Goal: Task Accomplishment & Management: Use online tool/utility

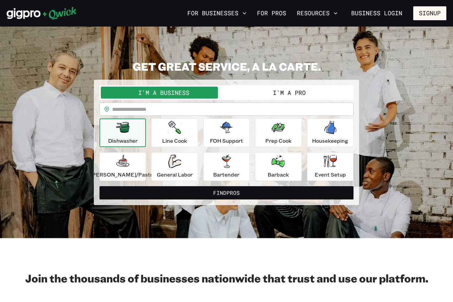
click at [283, 9] on link "For Pros" at bounding box center [271, 13] width 35 height 11
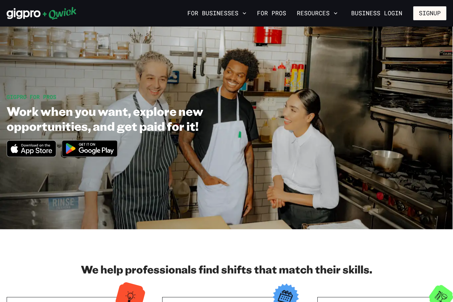
click at [276, 14] on link "For Pros" at bounding box center [271, 13] width 35 height 11
click at [105, 153] on img at bounding box center [90, 148] width 64 height 25
click at [40, 148] on icon "Download on the App Store" at bounding box center [31, 149] width 49 height 16
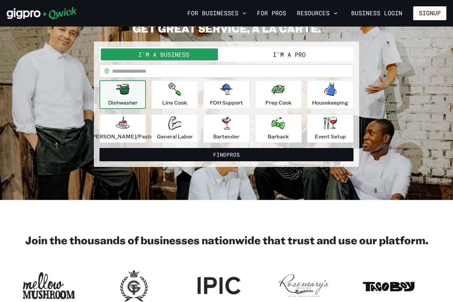
click at [313, 56] on button "I'm a Pro" at bounding box center [290, 54] width 126 height 12
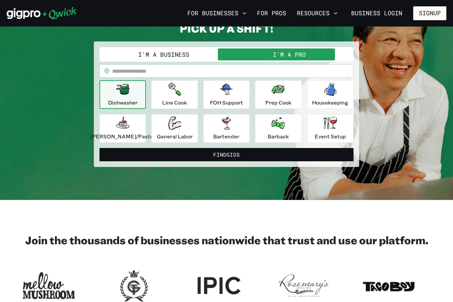
click at [250, 153] on button "Find Gigs" at bounding box center [227, 154] width 254 height 13
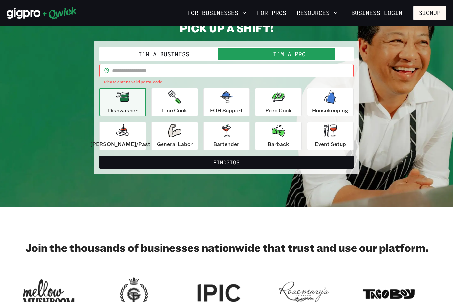
click at [208, 72] on input "text" at bounding box center [233, 70] width 242 height 13
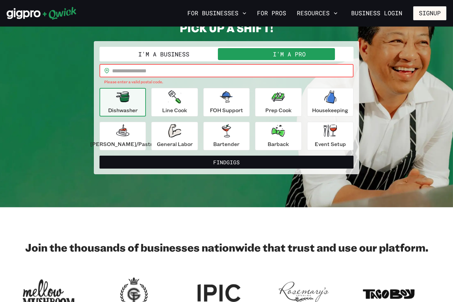
scroll to position [38, 0]
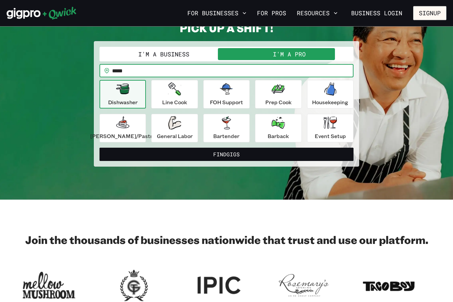
type input "*****"
click at [227, 154] on button "Find Gigs" at bounding box center [227, 154] width 254 height 13
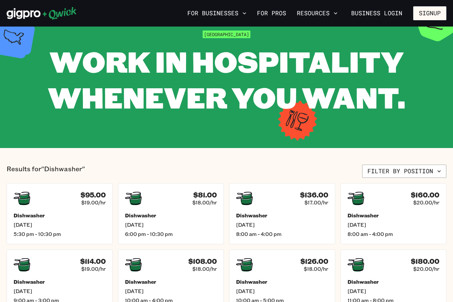
scroll to position [33, 0]
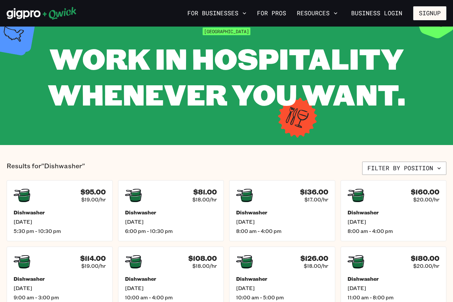
click at [393, 167] on button "Filter by position" at bounding box center [404, 168] width 84 height 13
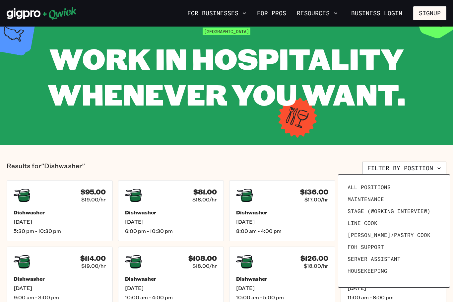
click at [384, 186] on span "All Positions" at bounding box center [369, 187] width 43 height 7
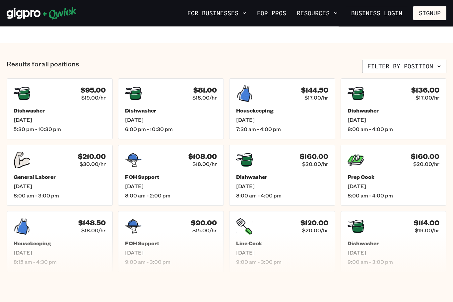
scroll to position [245, 0]
click at [294, 184] on span "[DATE]" at bounding box center [282, 186] width 92 height 7
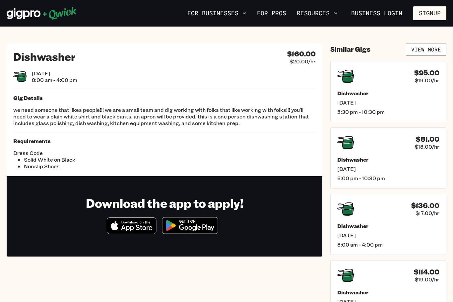
click at [272, 15] on link "For Pros" at bounding box center [271, 13] width 35 height 11
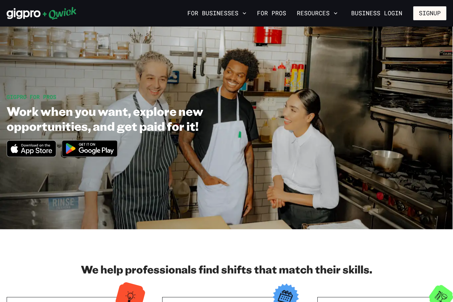
click at [93, 149] on img at bounding box center [90, 148] width 64 height 25
click at [44, 152] on icon "Download on the App Store" at bounding box center [36, 151] width 31 height 7
click at [321, 11] on button "Resources" at bounding box center [317, 13] width 46 height 11
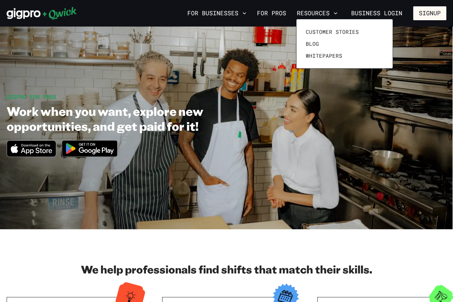
click at [283, 15] on div at bounding box center [226, 151] width 453 height 302
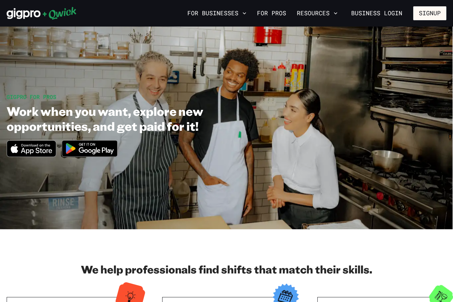
click at [275, 24] on div "For Businesses For Pros Resources Business Login Signup" at bounding box center [226, 13] width 453 height 27
click at [276, 8] on link "For Pros" at bounding box center [271, 13] width 35 height 11
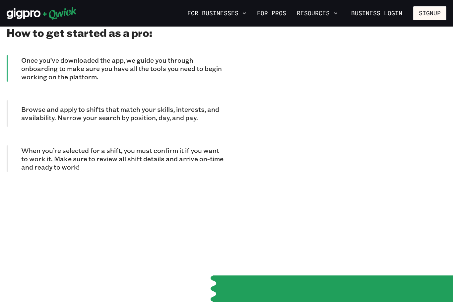
scroll to position [609, 0]
